Goal: Book appointment/travel/reservation

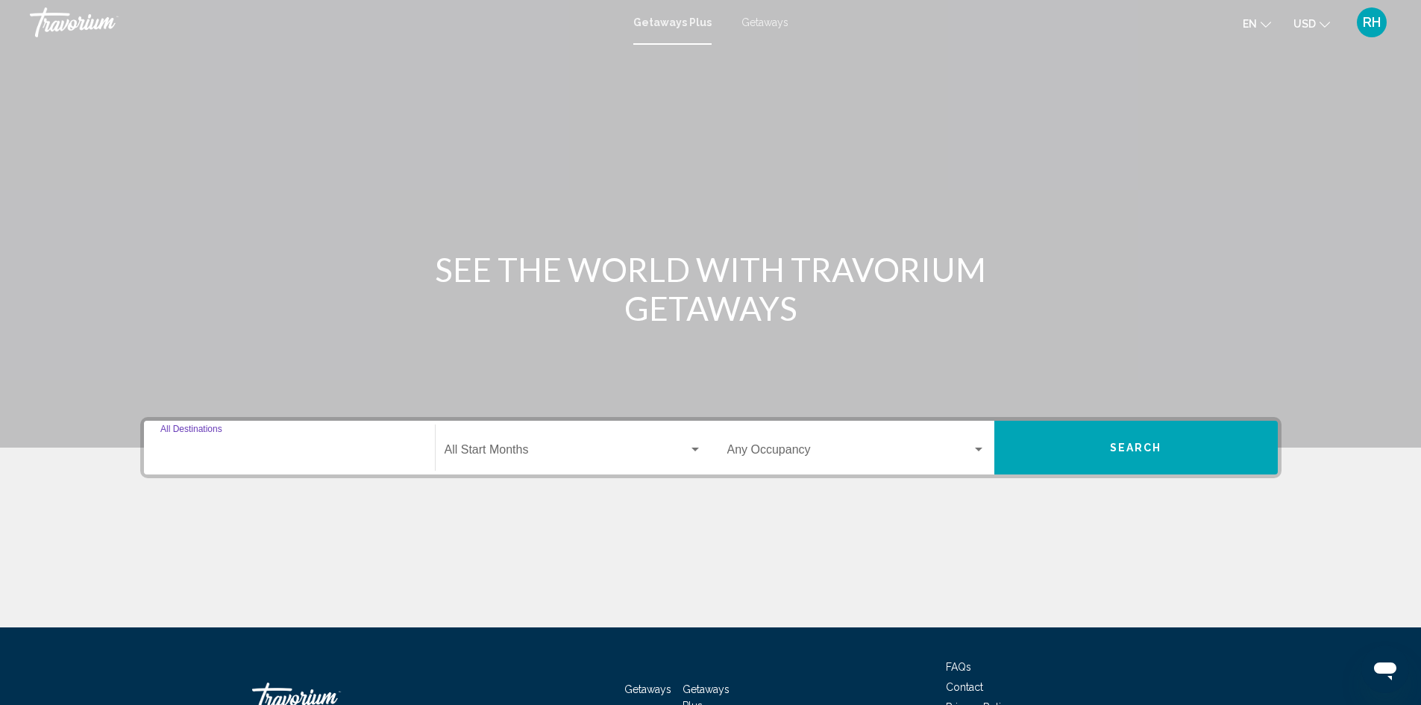
click at [242, 446] on input "Destination All Destinations" at bounding box center [289, 452] width 258 height 13
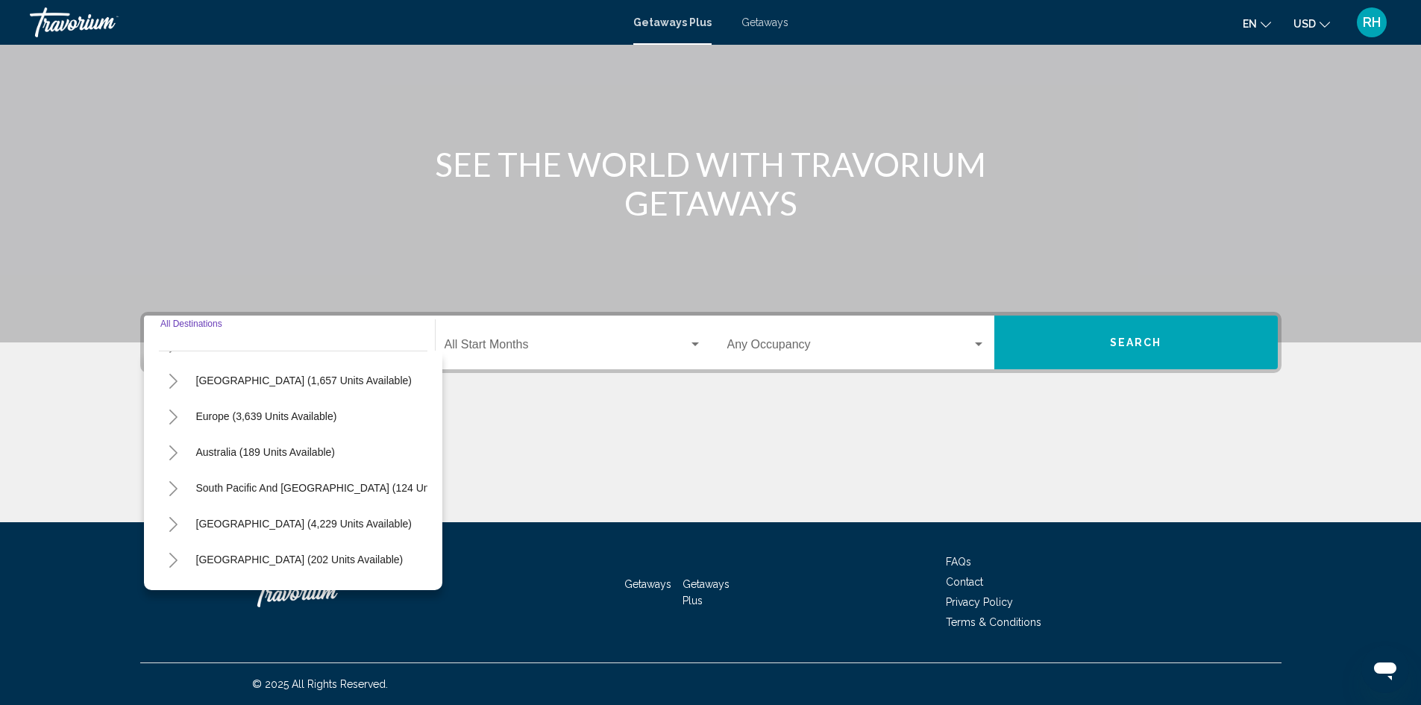
scroll to position [104, 0]
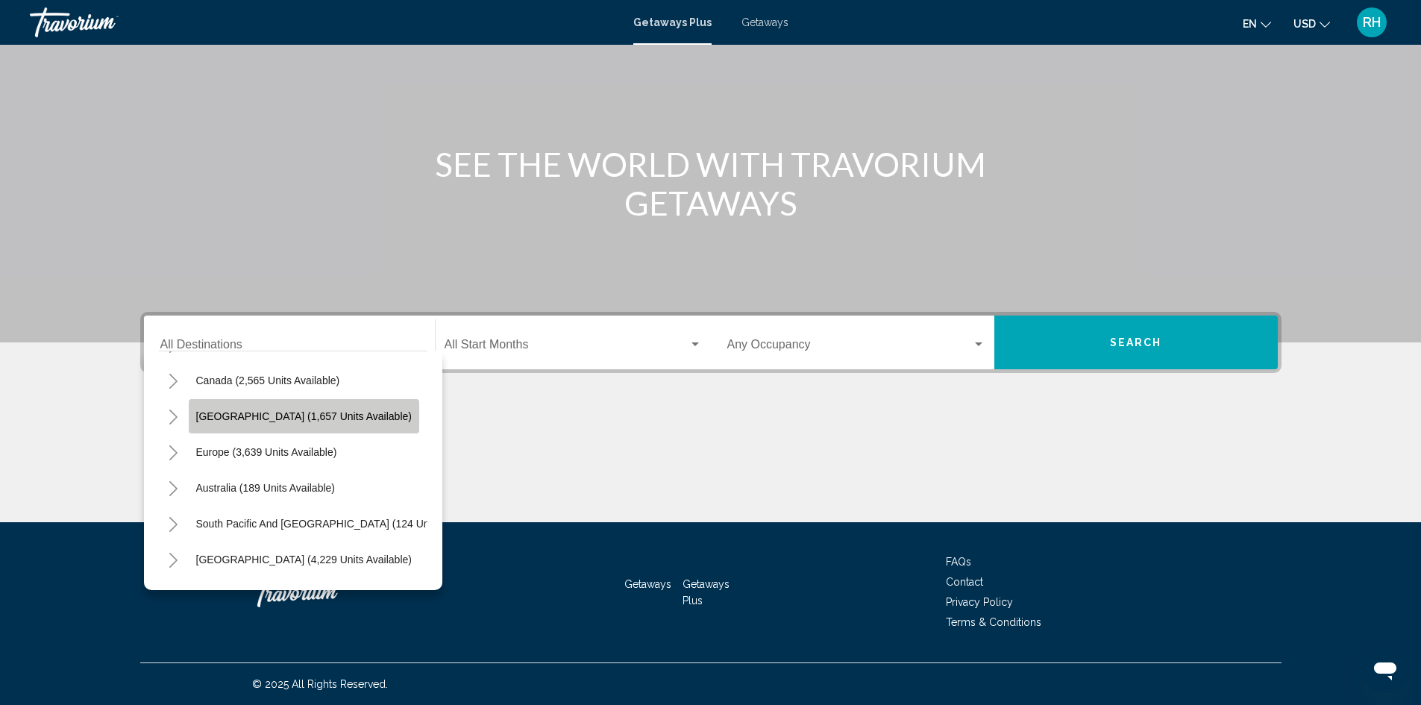
click at [293, 415] on span "[GEOGRAPHIC_DATA] (1,657 units available)" at bounding box center [304, 416] width 216 height 12
type input "**********"
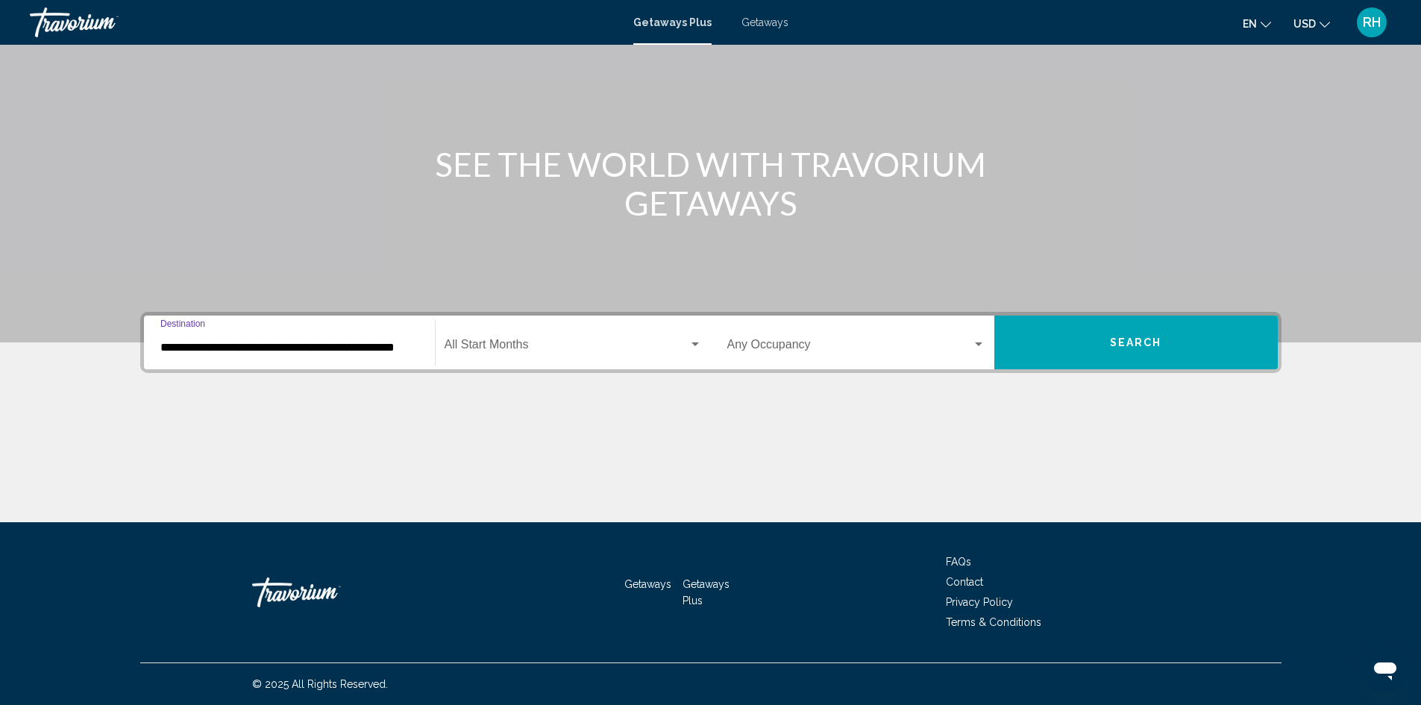
click at [1045, 342] on button "Search" at bounding box center [1137, 343] width 284 height 54
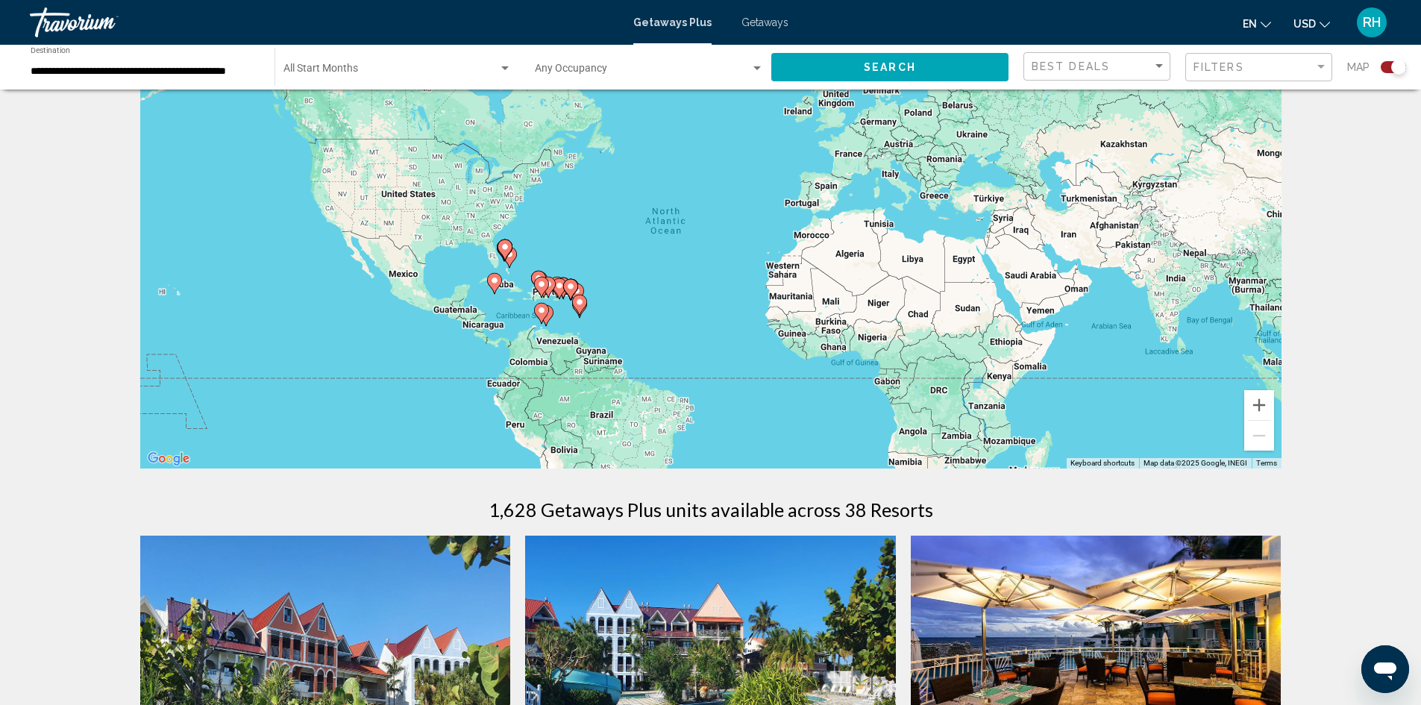
scroll to position [75, 0]
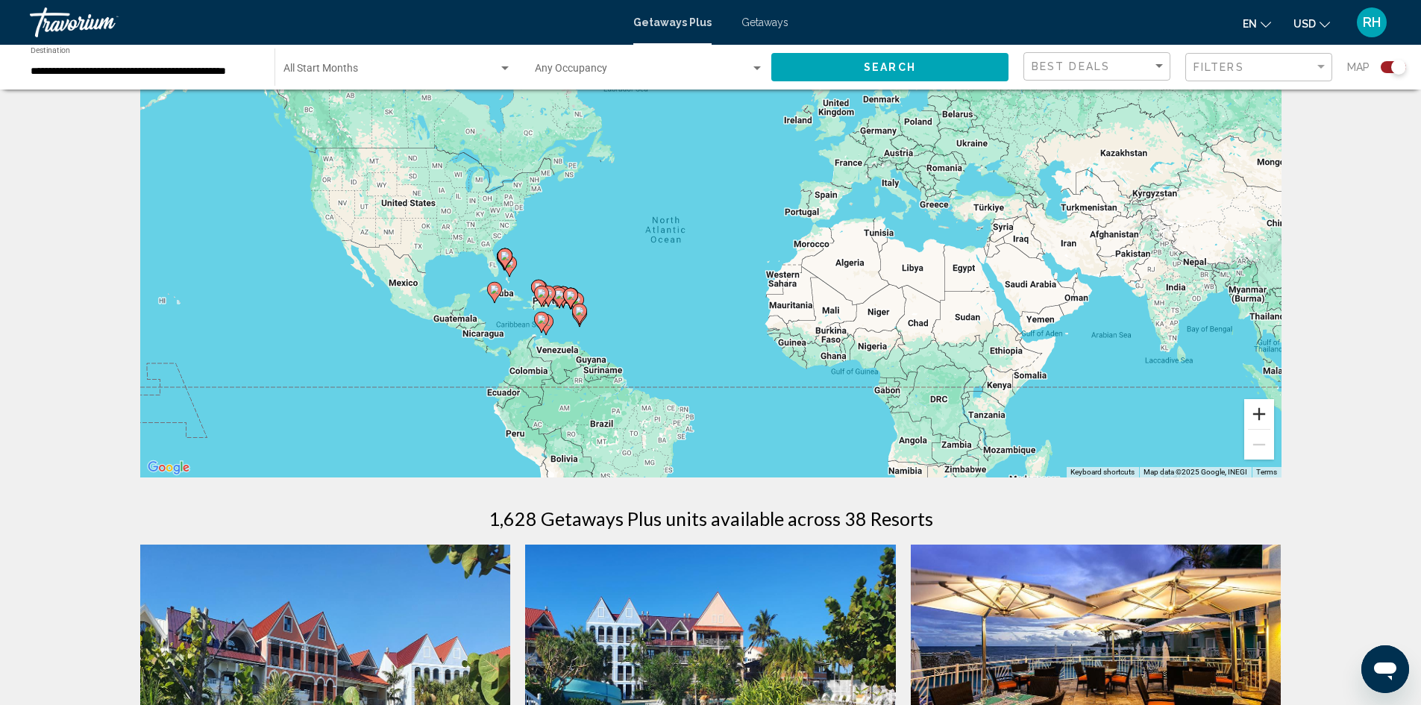
click at [1257, 418] on button "Zoom in" at bounding box center [1260, 414] width 30 height 30
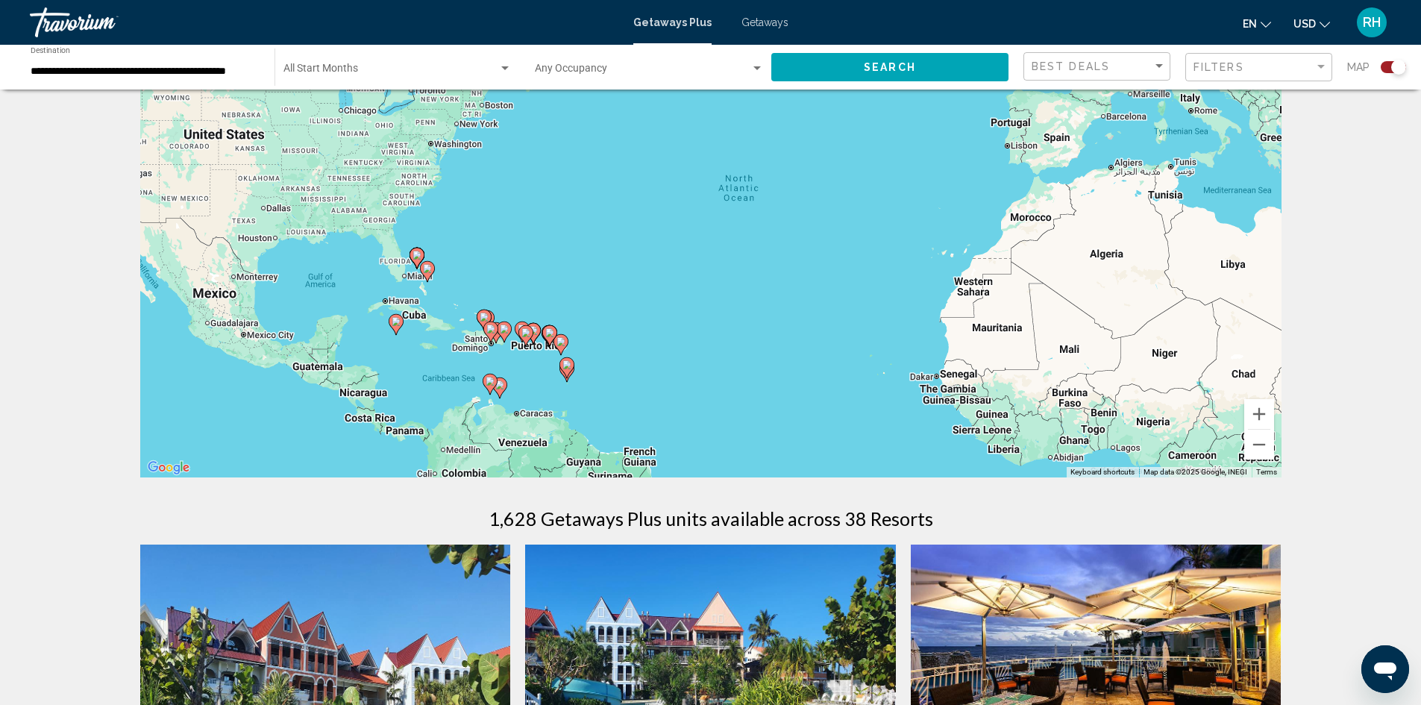
drag, startPoint x: 620, startPoint y: 361, endPoint x: 742, endPoint y: 342, distance: 123.2
click at [742, 342] on div "To activate drag with keyboard, press Alt + Enter. Once in keyboard drag state,…" at bounding box center [711, 254] width 1142 height 448
click at [1257, 412] on button "Zoom in" at bounding box center [1260, 414] width 30 height 30
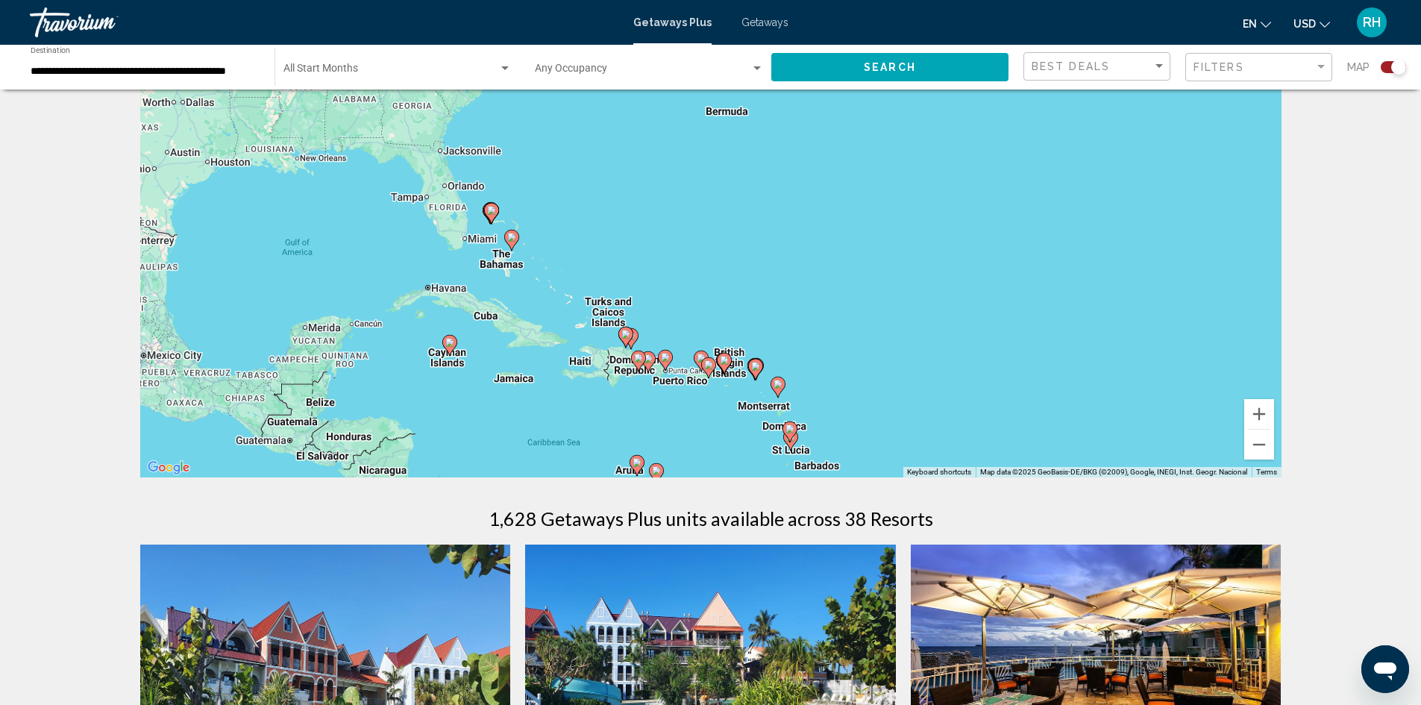
drag, startPoint x: 275, startPoint y: 345, endPoint x: 645, endPoint y: 284, distance: 376.0
click at [645, 284] on div "To activate drag with keyboard, press Alt + Enter. Once in keyboard drag state,…" at bounding box center [711, 254] width 1142 height 448
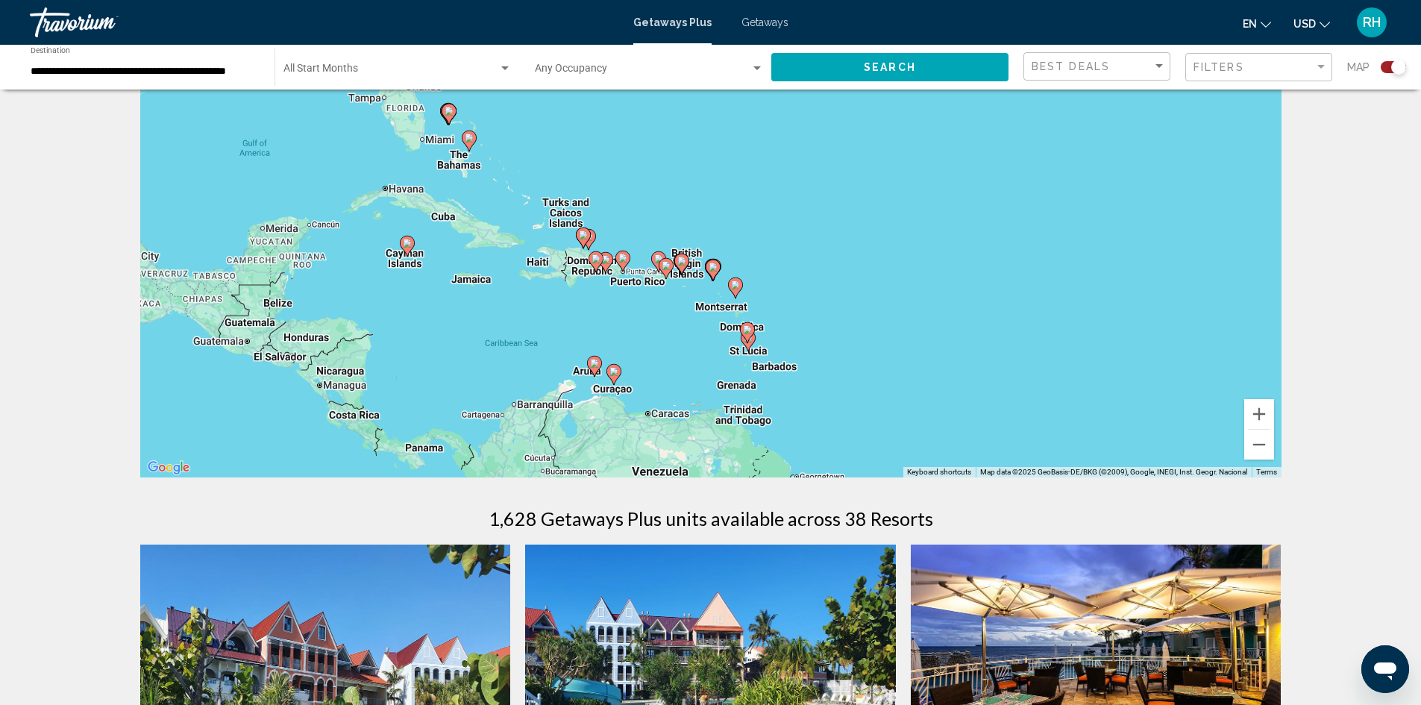
drag, startPoint x: 933, startPoint y: 366, endPoint x: 888, endPoint y: 264, distance: 111.2
click at [888, 264] on div "To activate drag with keyboard, press Alt + Enter. Once in keyboard drag state,…" at bounding box center [711, 254] width 1142 height 448
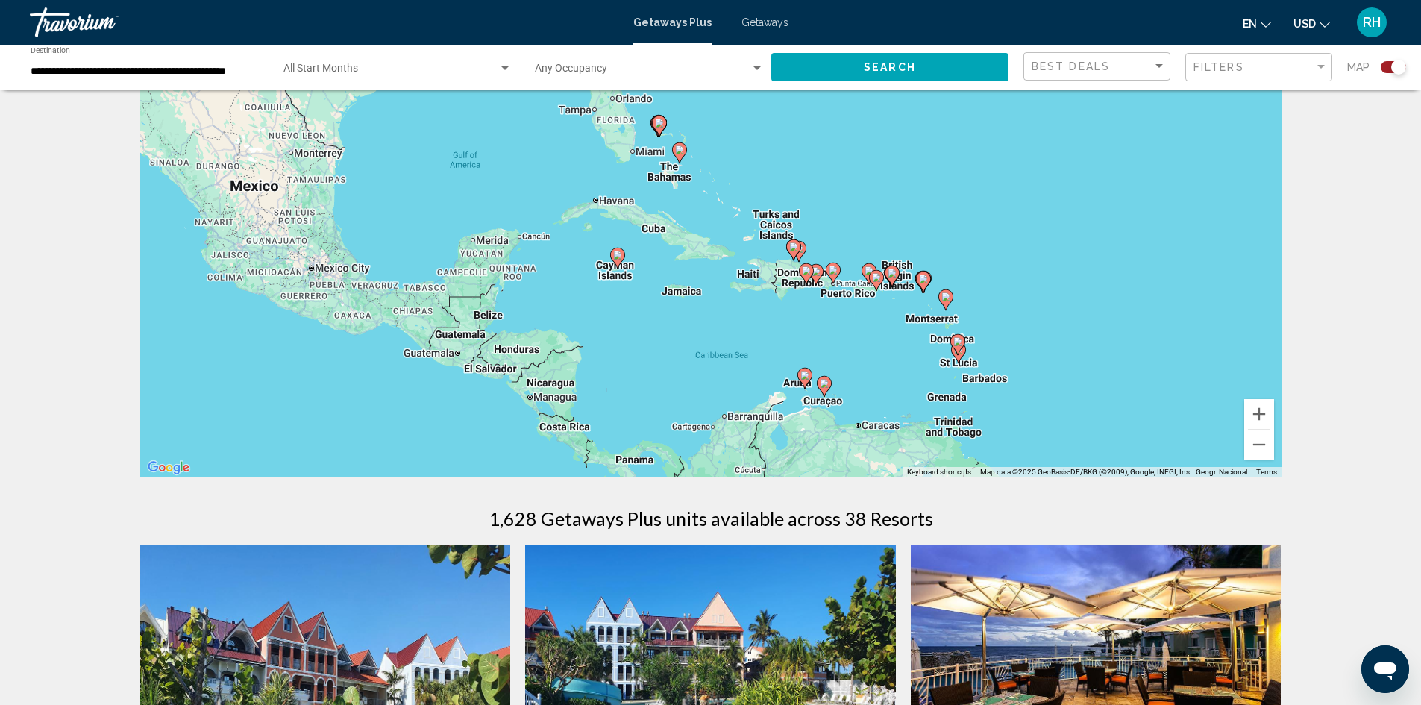
drag, startPoint x: 263, startPoint y: 174, endPoint x: 475, endPoint y: 186, distance: 212.2
click at [475, 186] on div "To activate drag with keyboard, press Alt + Enter. Once in keyboard drag state,…" at bounding box center [711, 254] width 1142 height 448
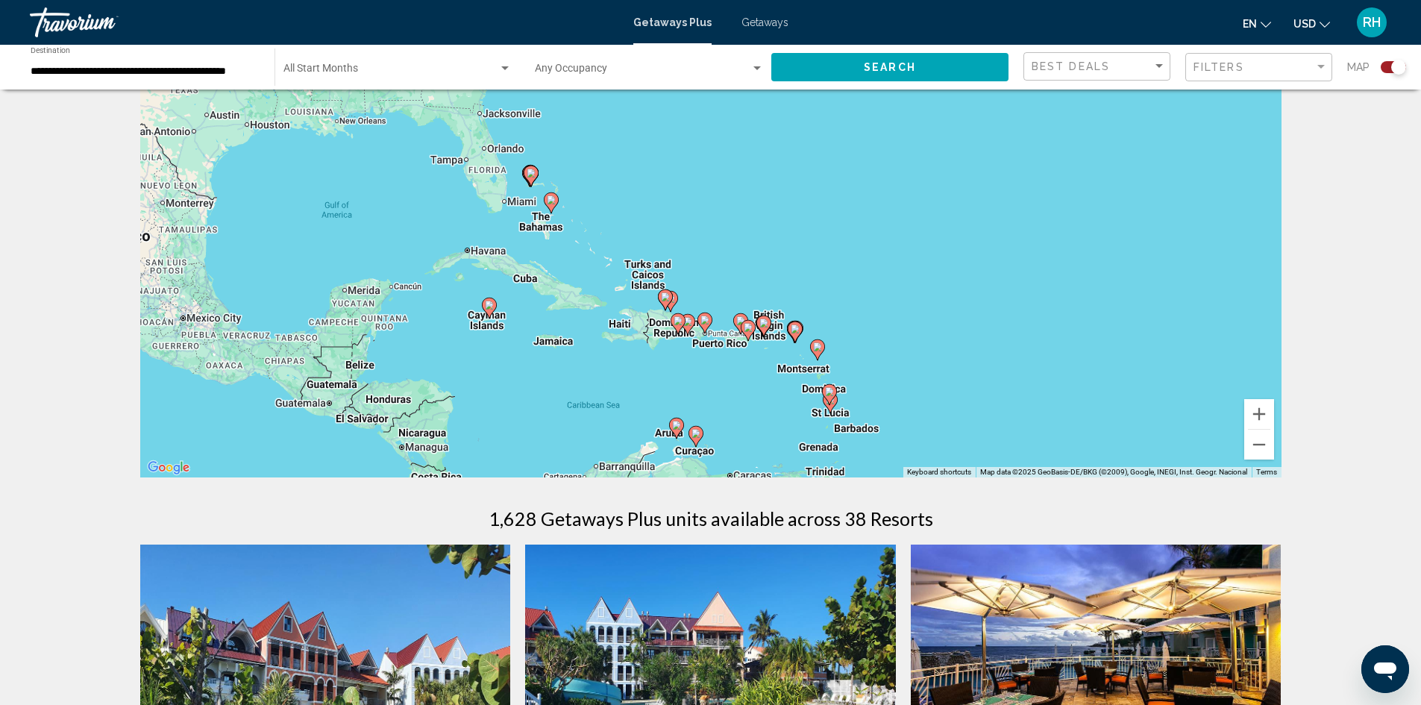
drag, startPoint x: 549, startPoint y: 193, endPoint x: 418, endPoint y: 243, distance: 140.5
click at [418, 243] on div "To activate drag with keyboard, press Alt + Enter. Once in keyboard drag state,…" at bounding box center [711, 254] width 1142 height 448
